Goal: Information Seeking & Learning: Learn about a topic

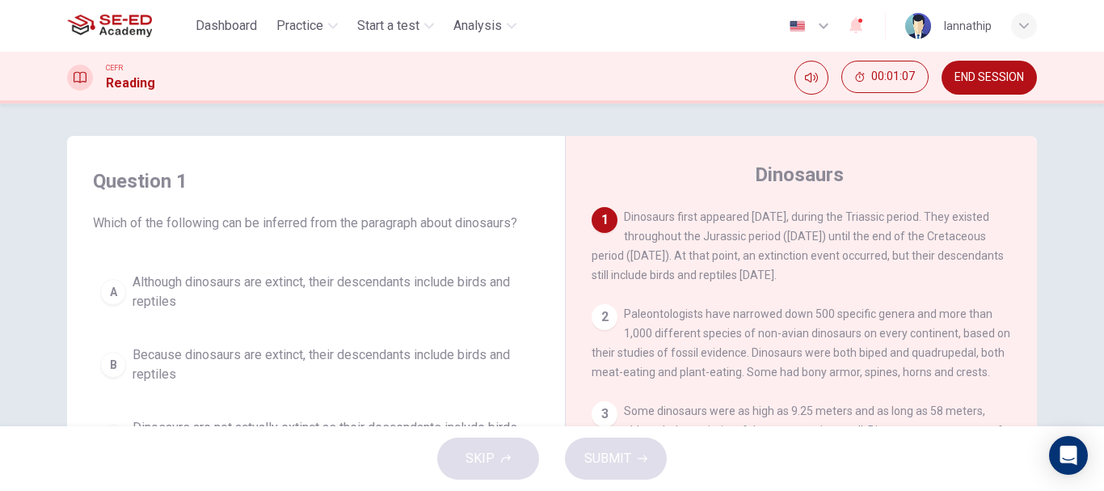
click at [294, 262] on div "Question 1 Which of the following can be inferred from the paragraph about dino…" at bounding box center [316, 352] width 472 height 401
click at [268, 282] on span "Although dinosaurs are extinct, their descendants include birds and reptiles" at bounding box center [332, 291] width 399 height 39
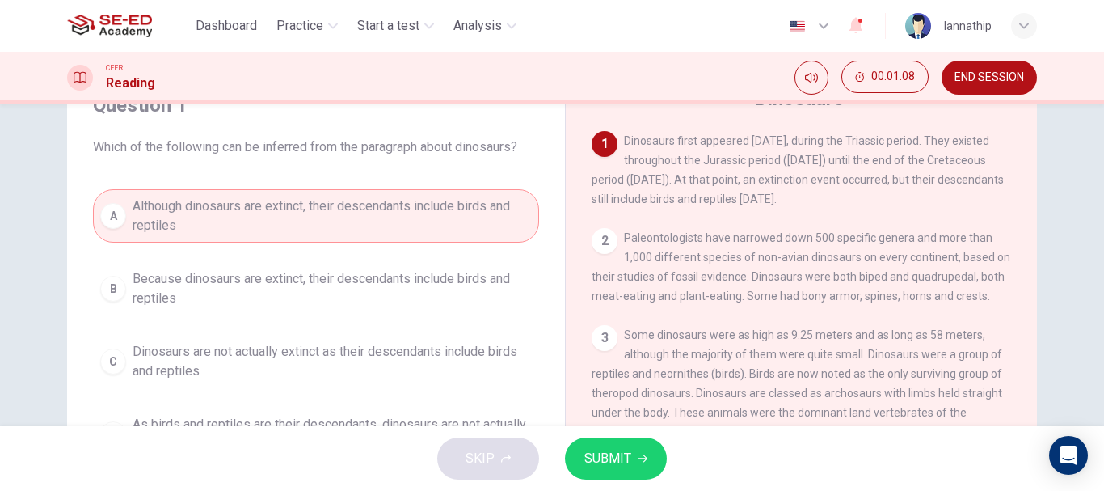
scroll to position [162, 0]
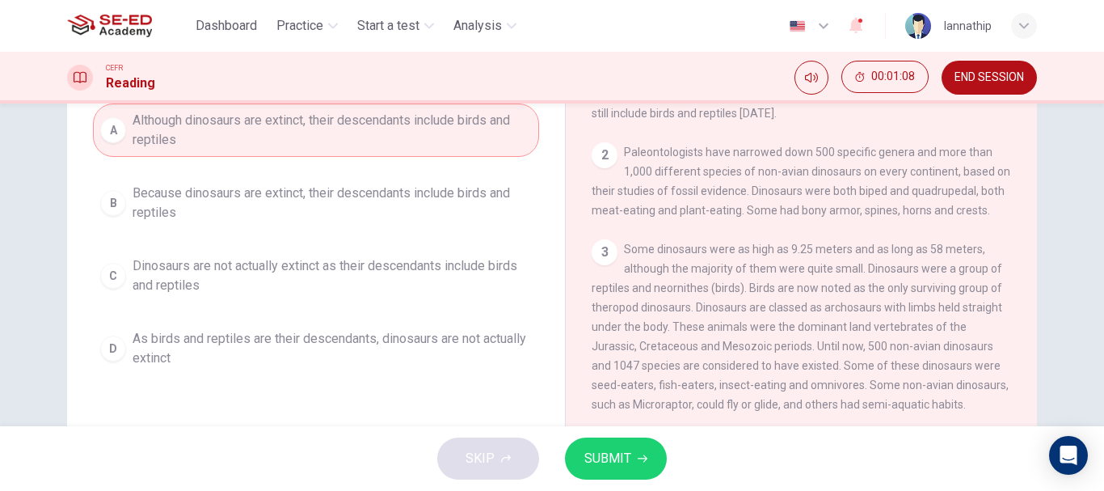
click at [610, 453] on span "SUBMIT" at bounding box center [607, 458] width 47 height 23
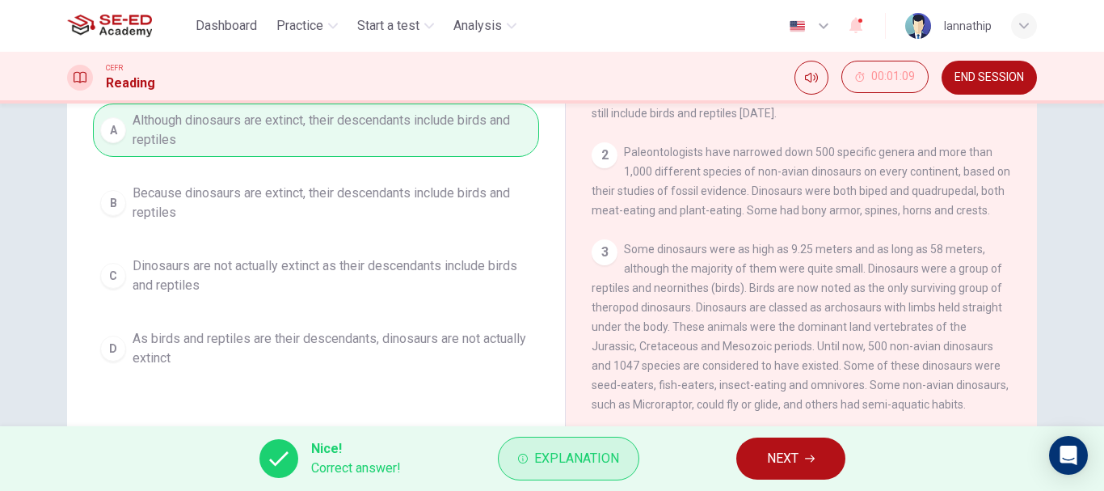
click at [602, 459] on span "Explanation" at bounding box center [576, 458] width 85 height 23
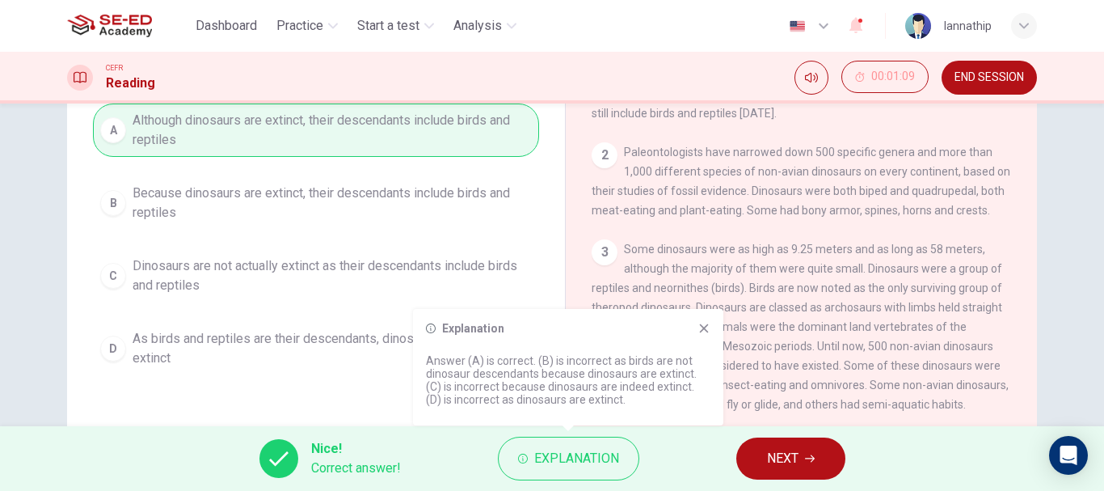
scroll to position [304, 0]
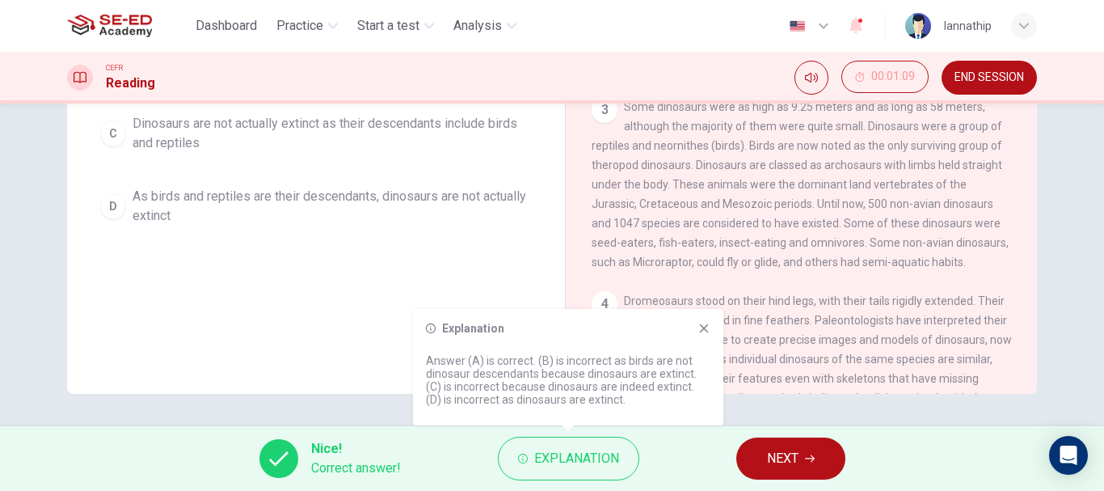
click at [298, 47] on div "Dashboard Practice Start a test Analysis English en ​ lannathip" at bounding box center [552, 26] width 970 height 52
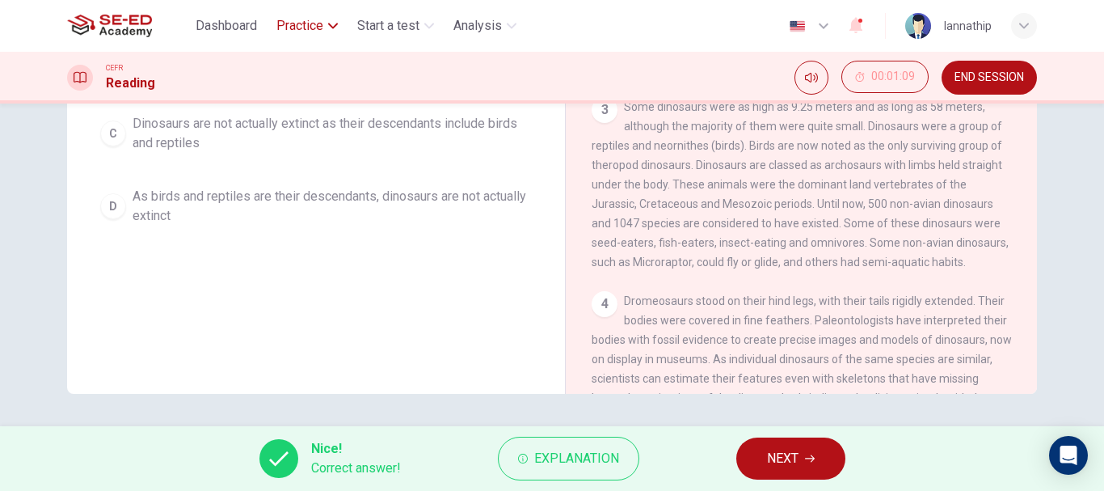
click at [308, 26] on span "Practice" at bounding box center [299, 25] width 47 height 19
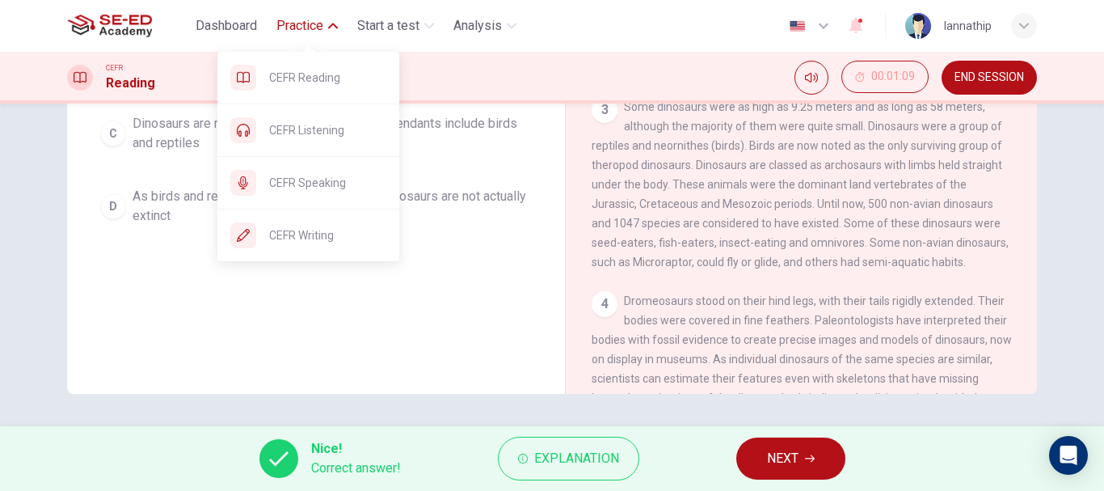
click at [315, 25] on span "Practice" at bounding box center [299, 25] width 47 height 19
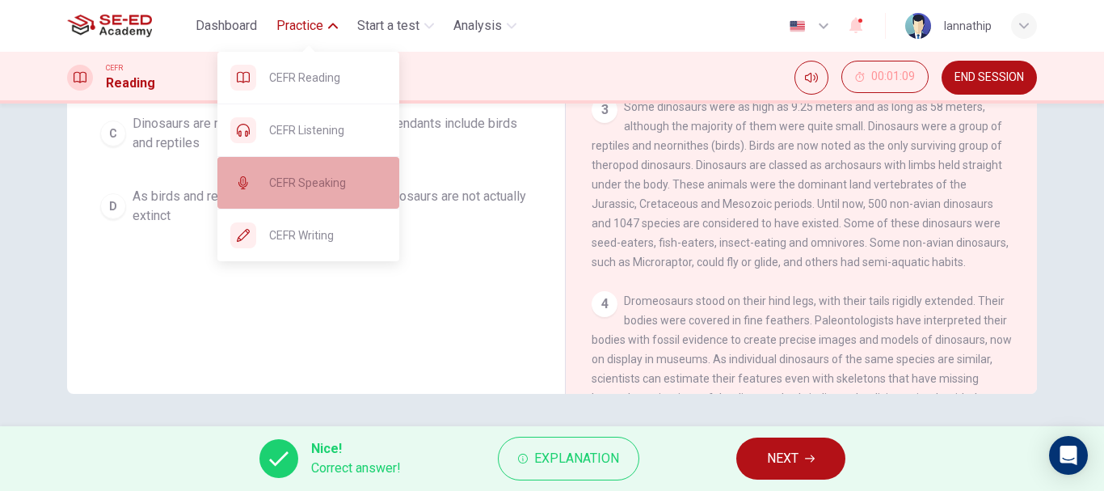
click at [308, 183] on span "CEFR Speaking" at bounding box center [327, 182] width 117 height 19
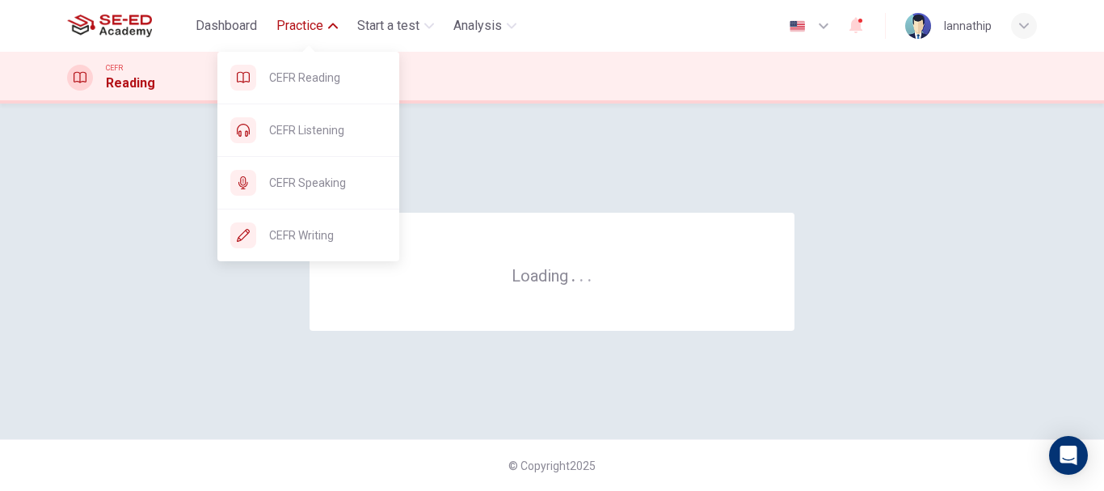
scroll to position [0, 0]
